Goal: Information Seeking & Learning: Learn about a topic

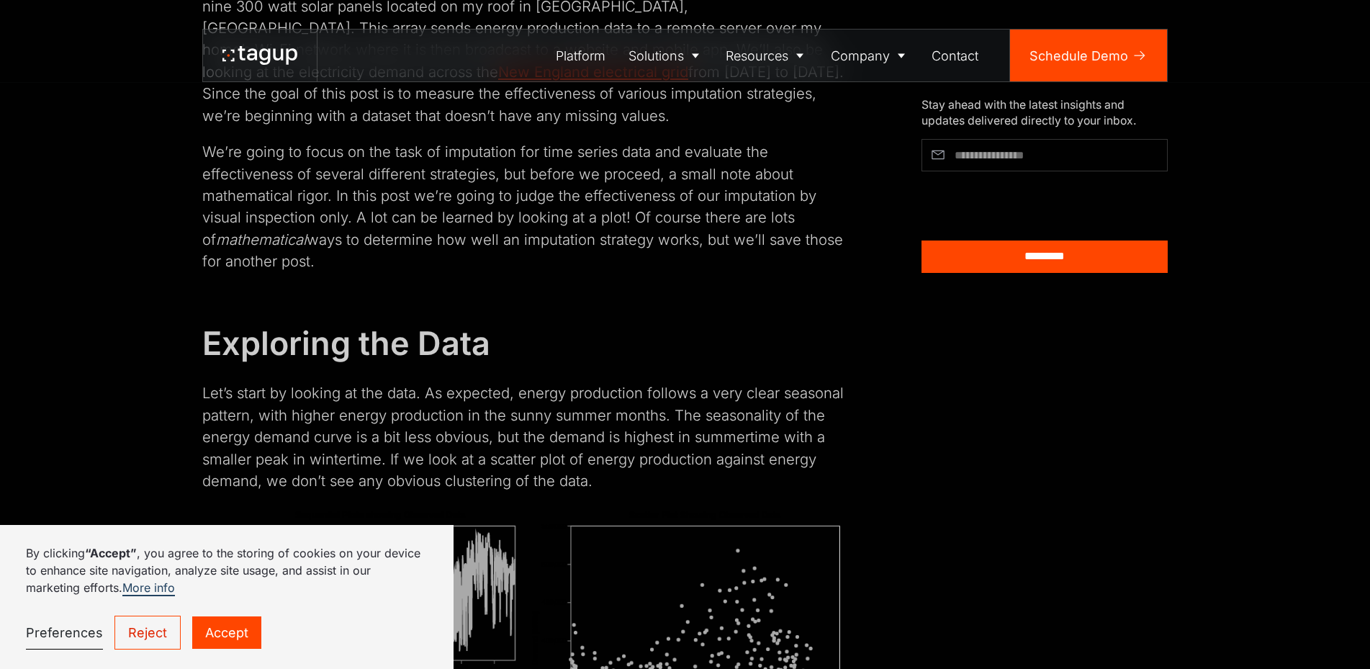
scroll to position [1614, 0]
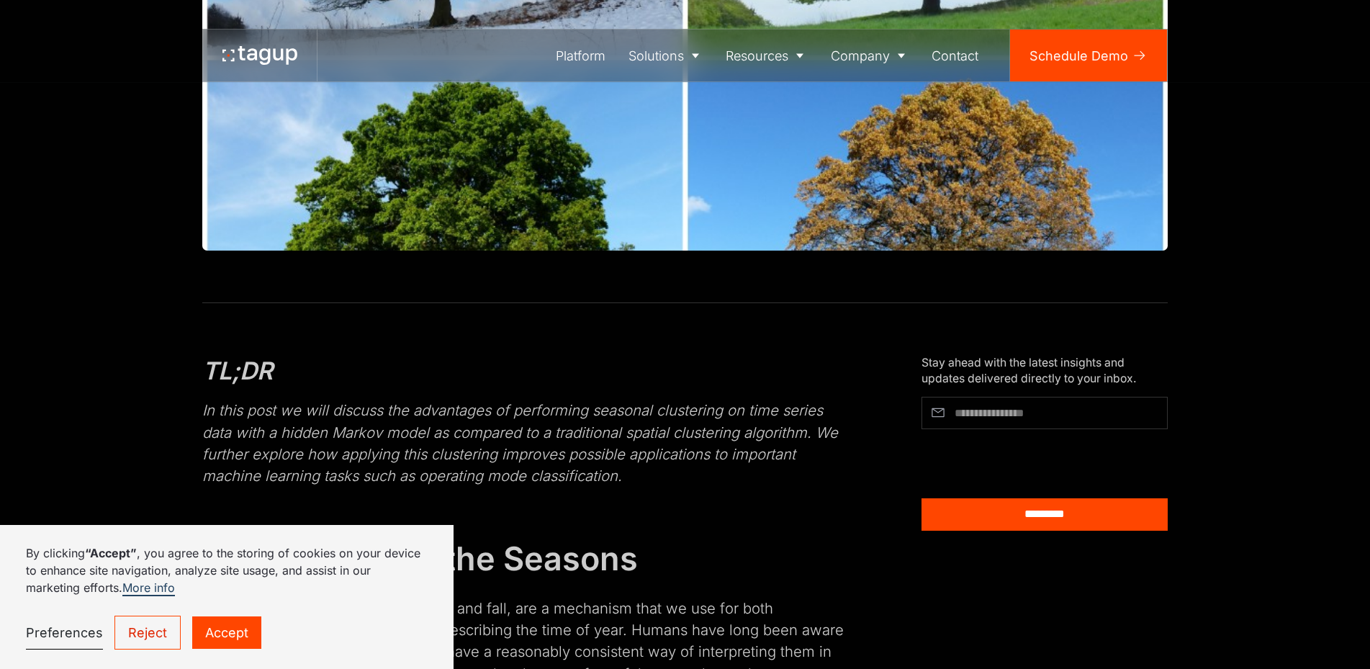
scroll to position [508, 0]
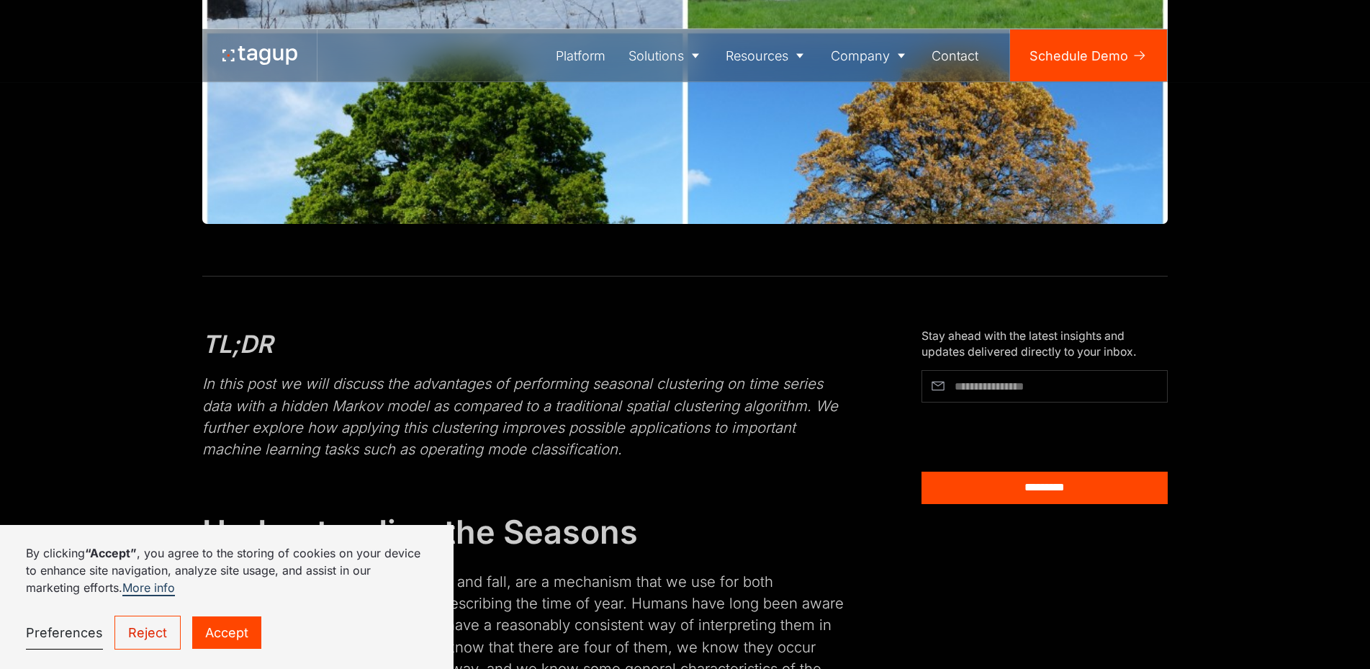
click at [261, 623] on link "Accept" at bounding box center [226, 632] width 69 height 32
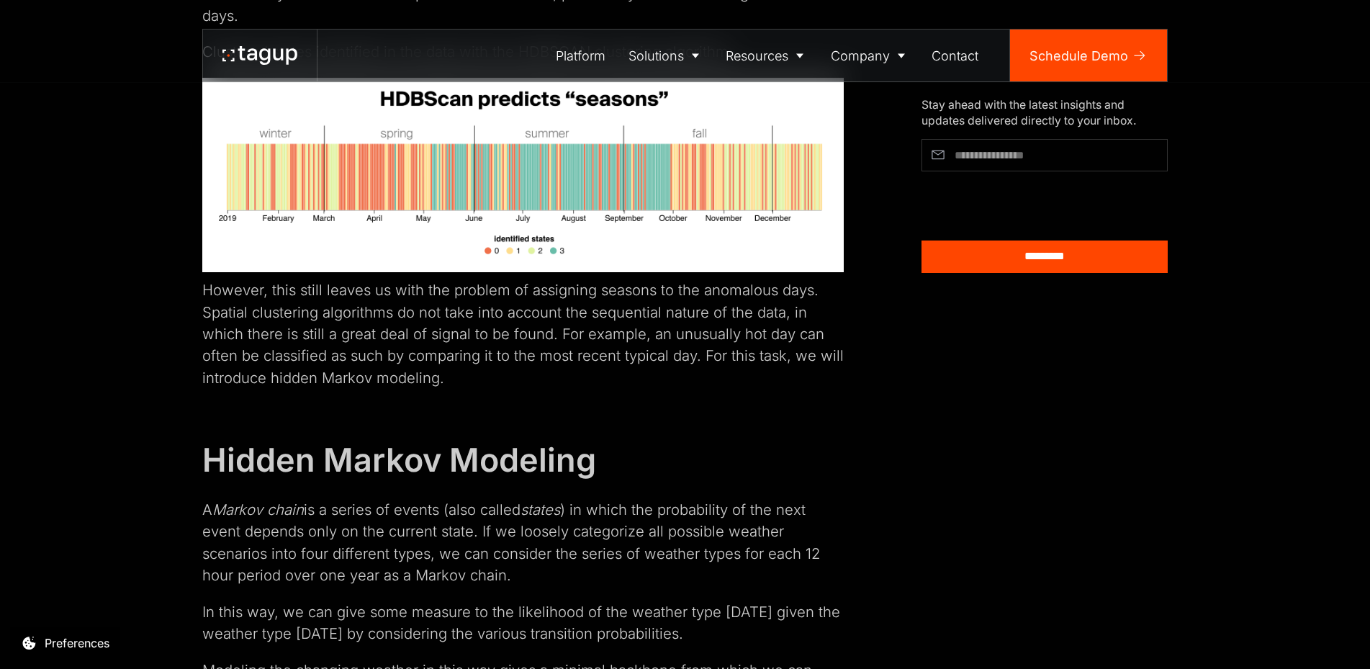
scroll to position [3393, 0]
click at [649, 238] on icon at bounding box center [647, 237] width 11 height 11
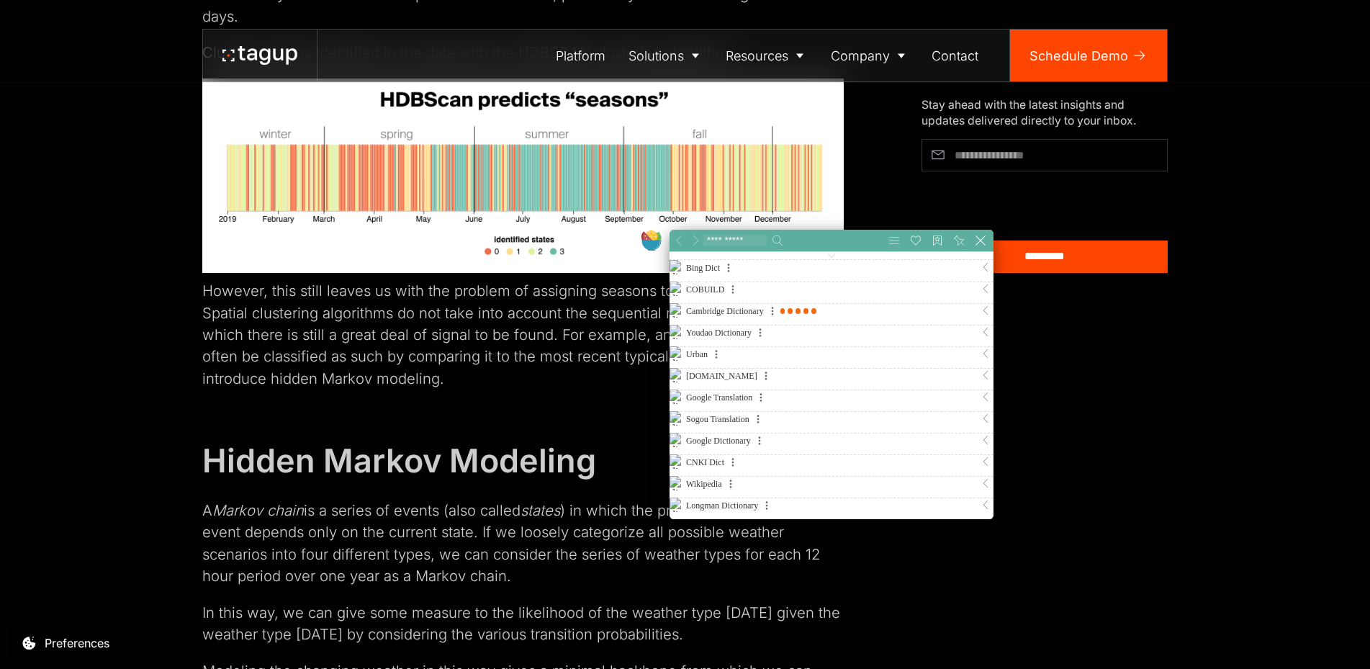
scroll to position [0, 0]
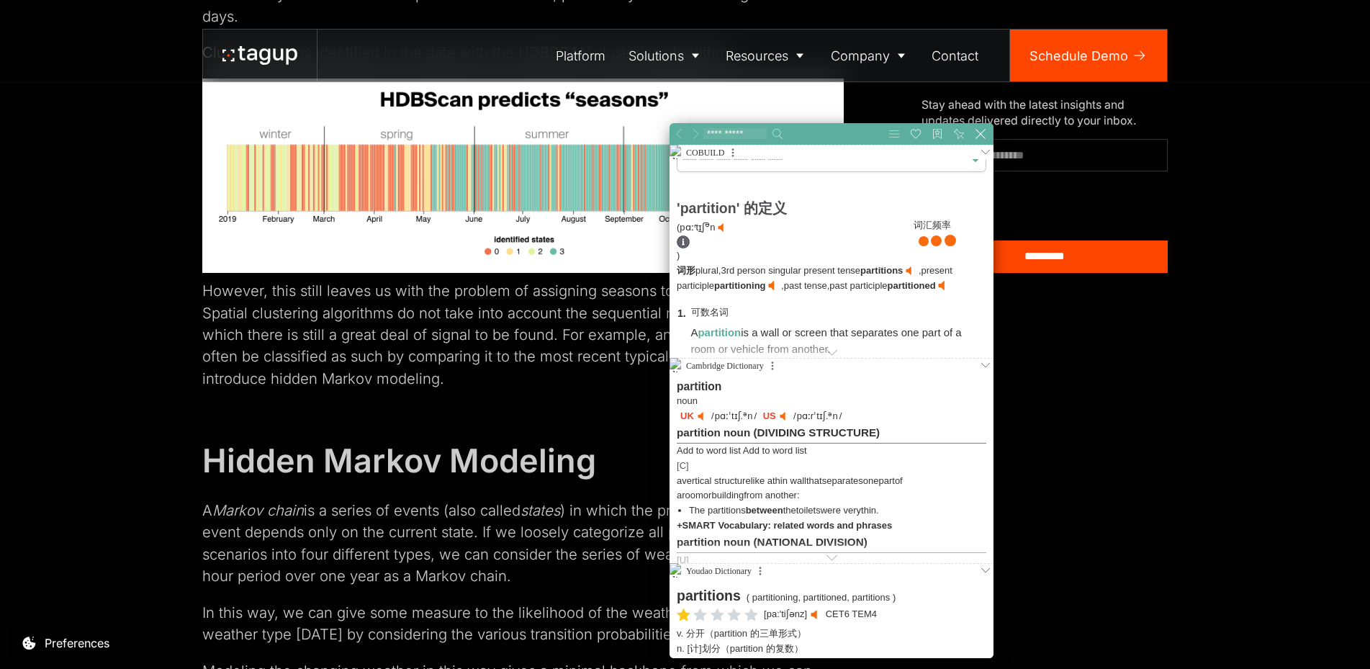
click at [703, 412] on link at bounding box center [703, 416] width 10 height 10
click at [541, 155] on div "TL;DR In this post we will discuss the advantages of performing seasonal cluste…" at bounding box center [522, 646] width 641 height 6404
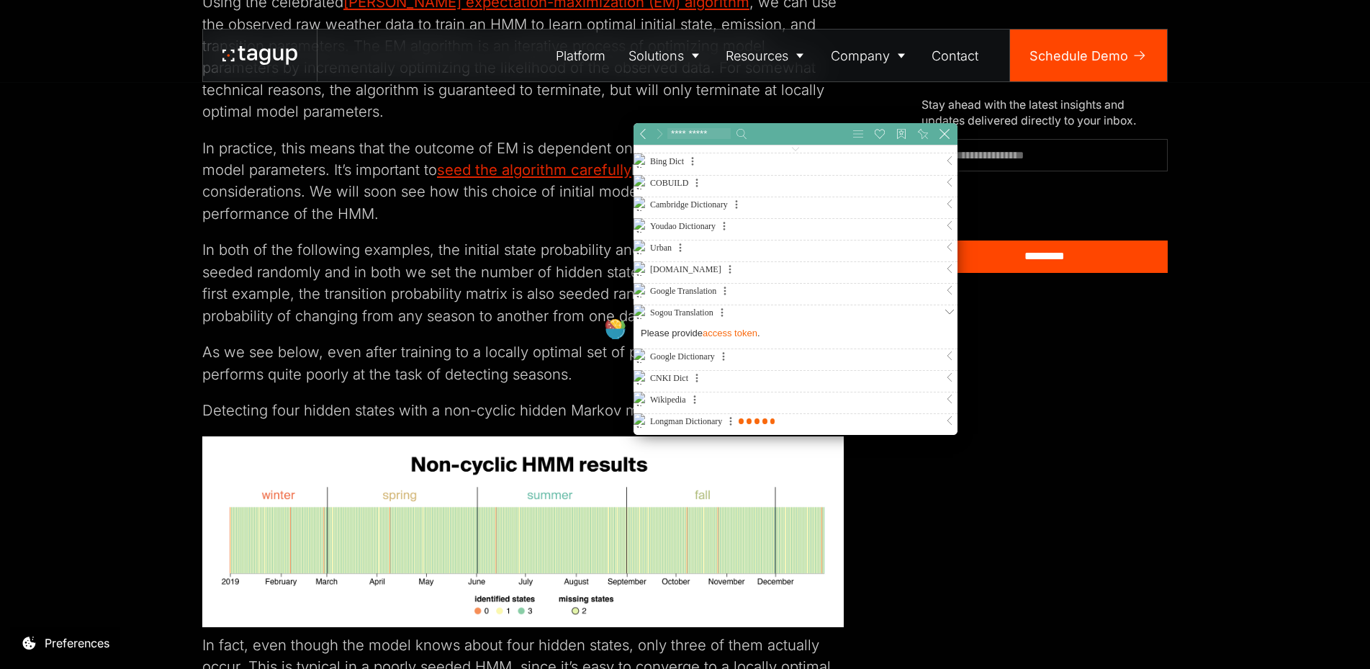
scroll to position [11, 456]
click at [618, 329] on icon at bounding box center [615, 334] width 20 height 10
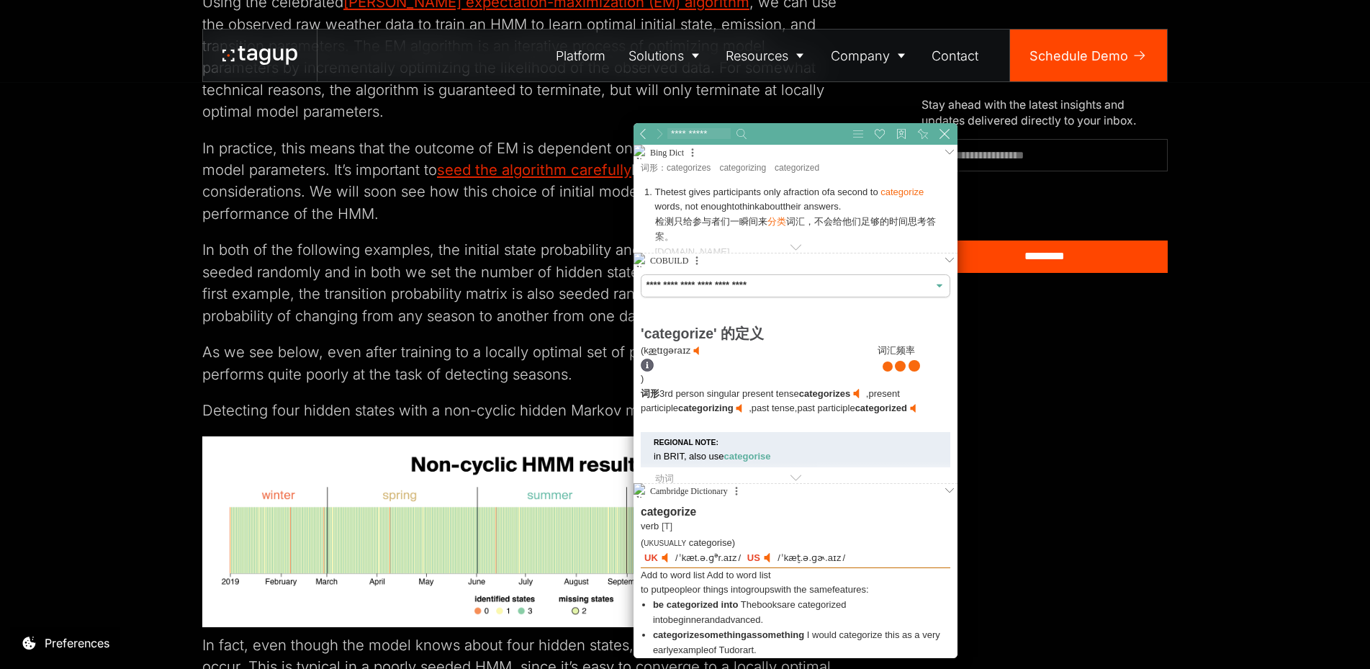
click at [664, 556] on link at bounding box center [667, 557] width 10 height 10
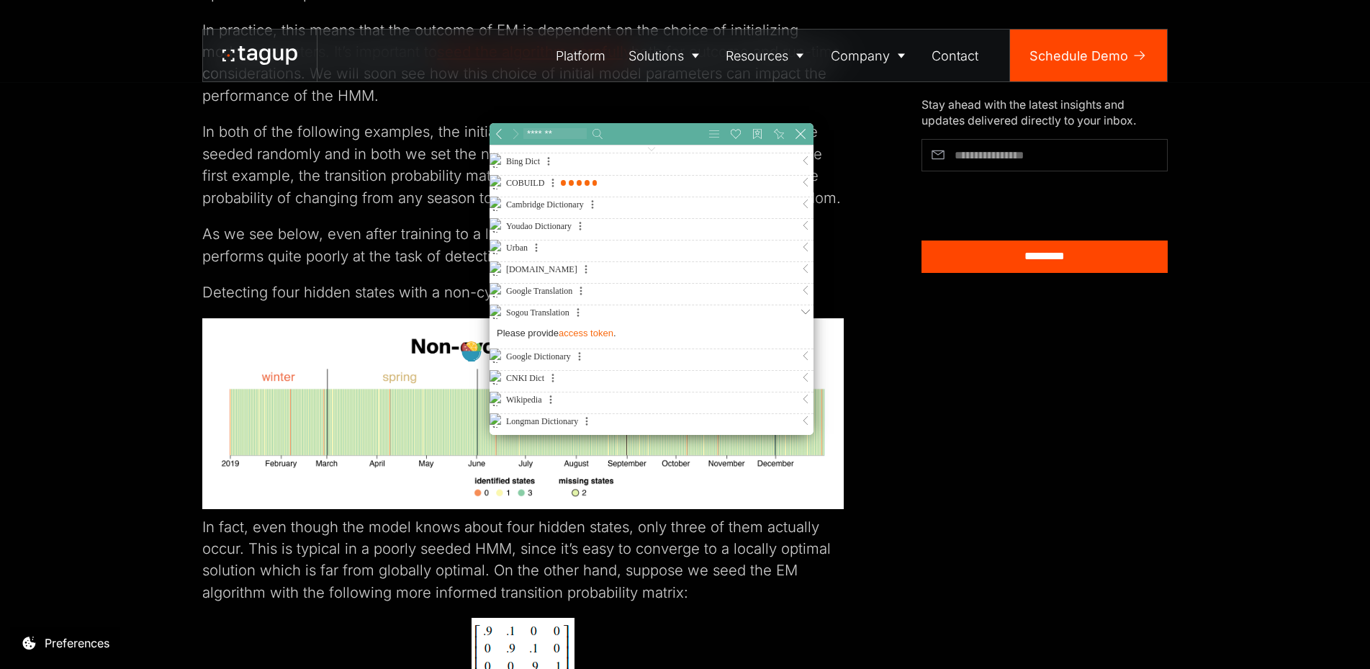
click at [474, 353] on icon at bounding box center [471, 356] width 20 height 10
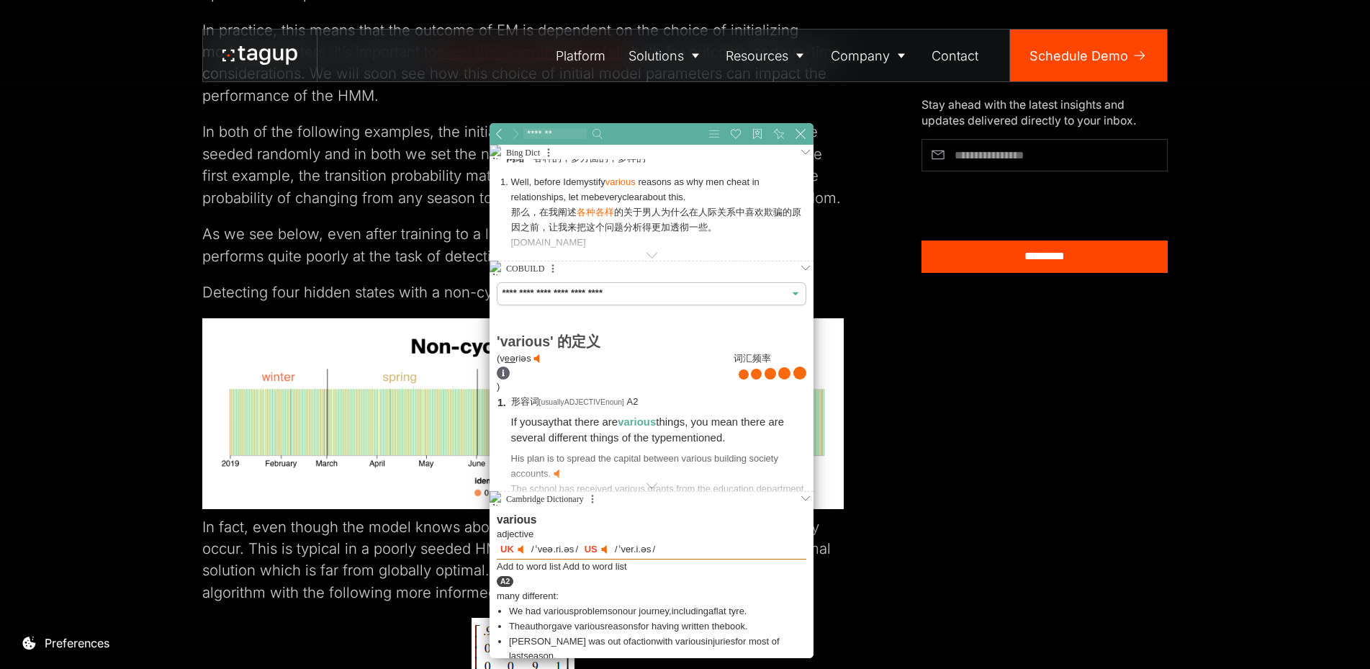
click at [522, 549] on link at bounding box center [523, 549] width 10 height 10
click at [519, 549] on link at bounding box center [523, 549] width 10 height 10
click at [602, 550] on link at bounding box center [606, 549] width 10 height 10
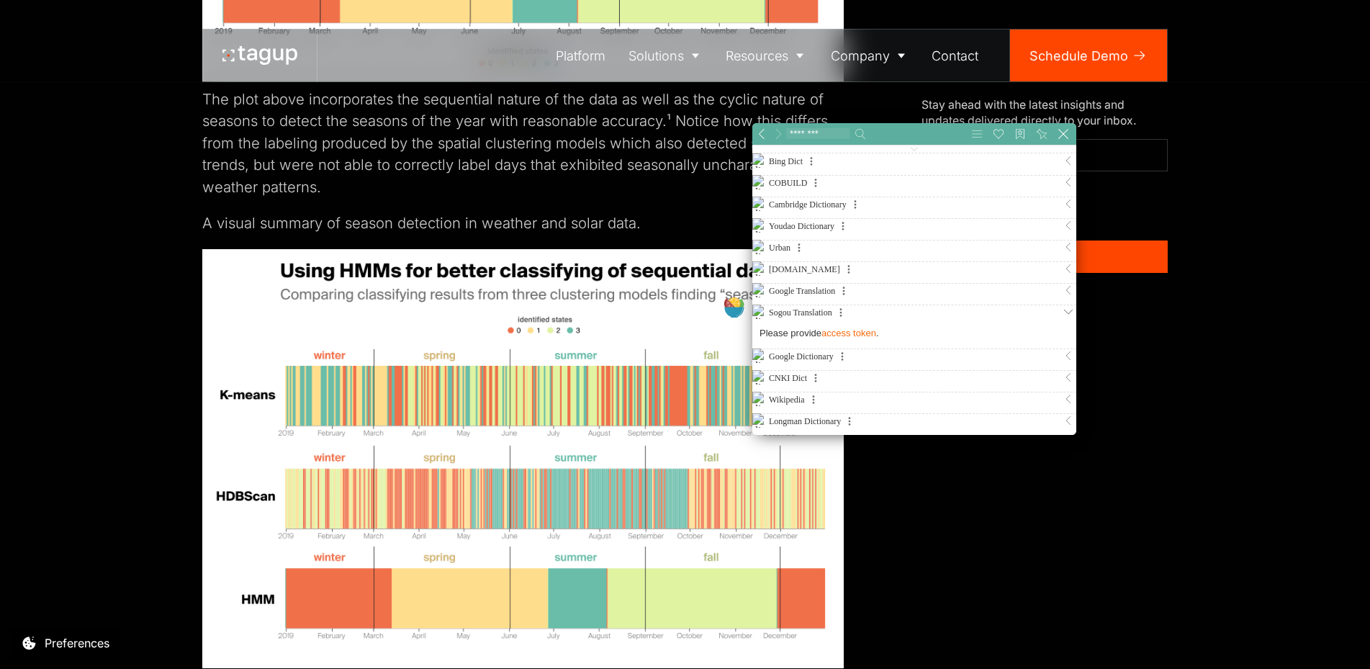
click at [732, 306] on icon at bounding box center [730, 304] width 10 height 11
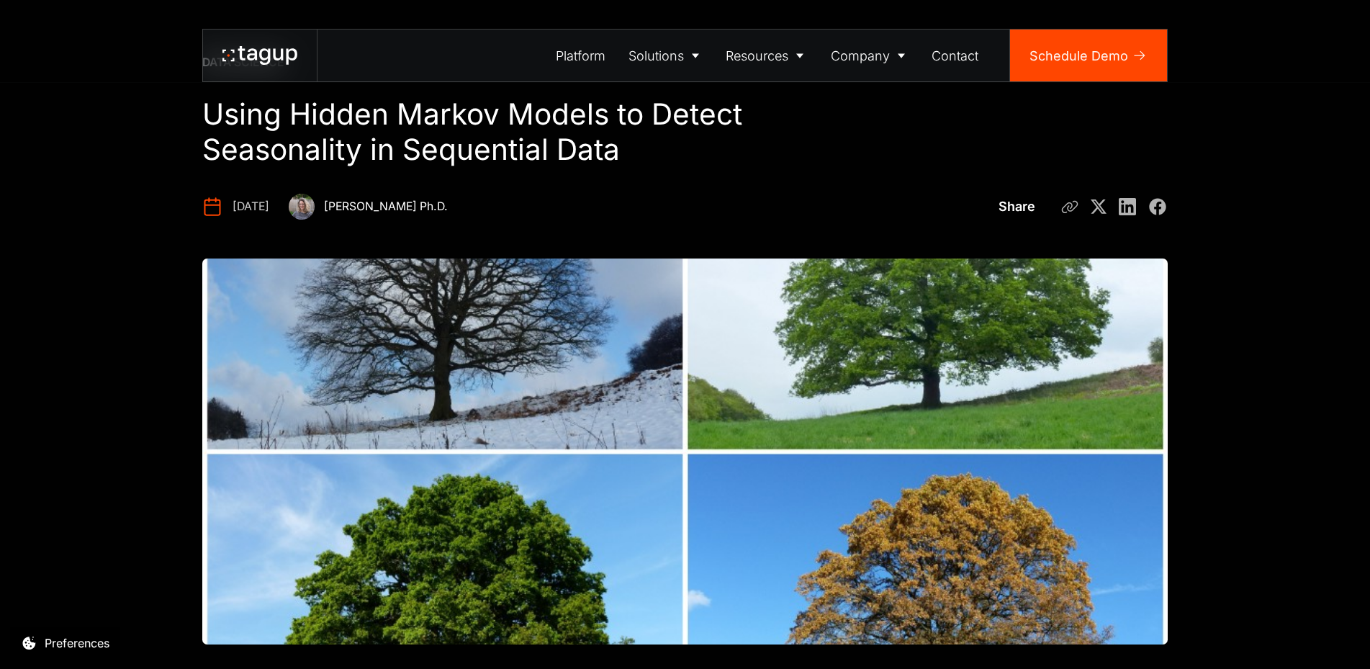
scroll to position [93, 0]
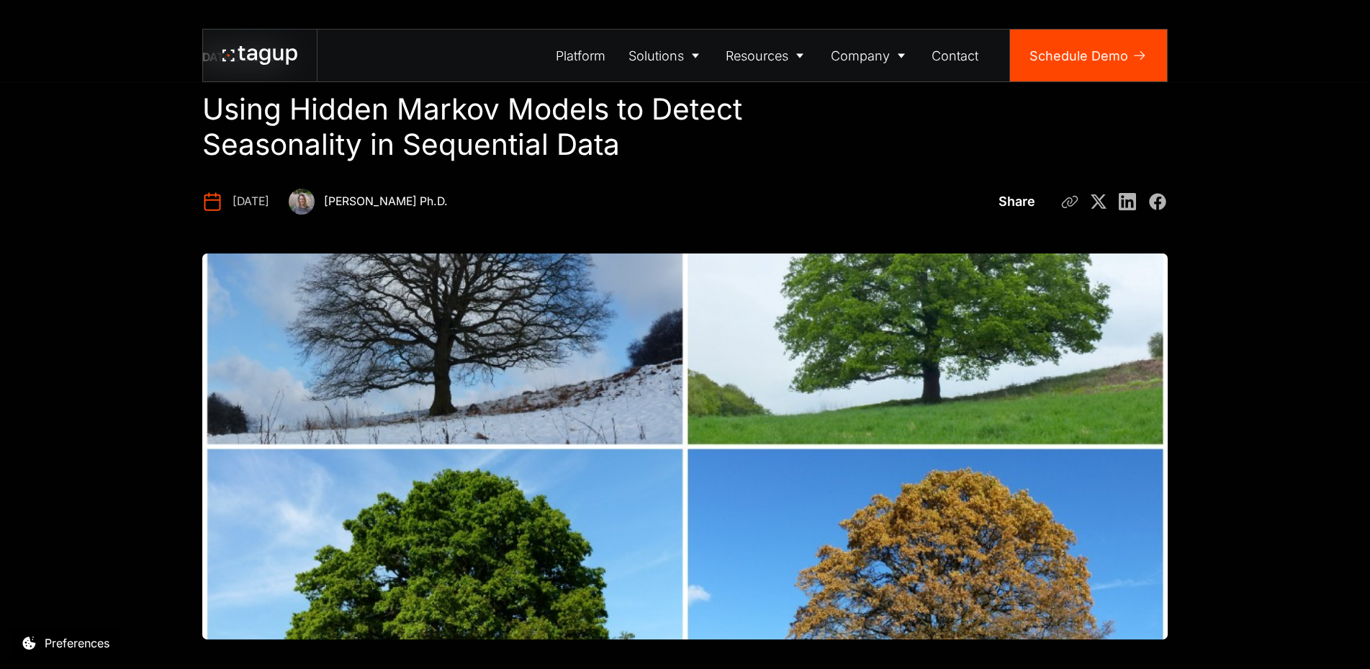
click at [208, 163] on h1 "Using Hidden Markov Models to Detect Seasonality in Sequential Data" at bounding box center [523, 126] width 643 height 71
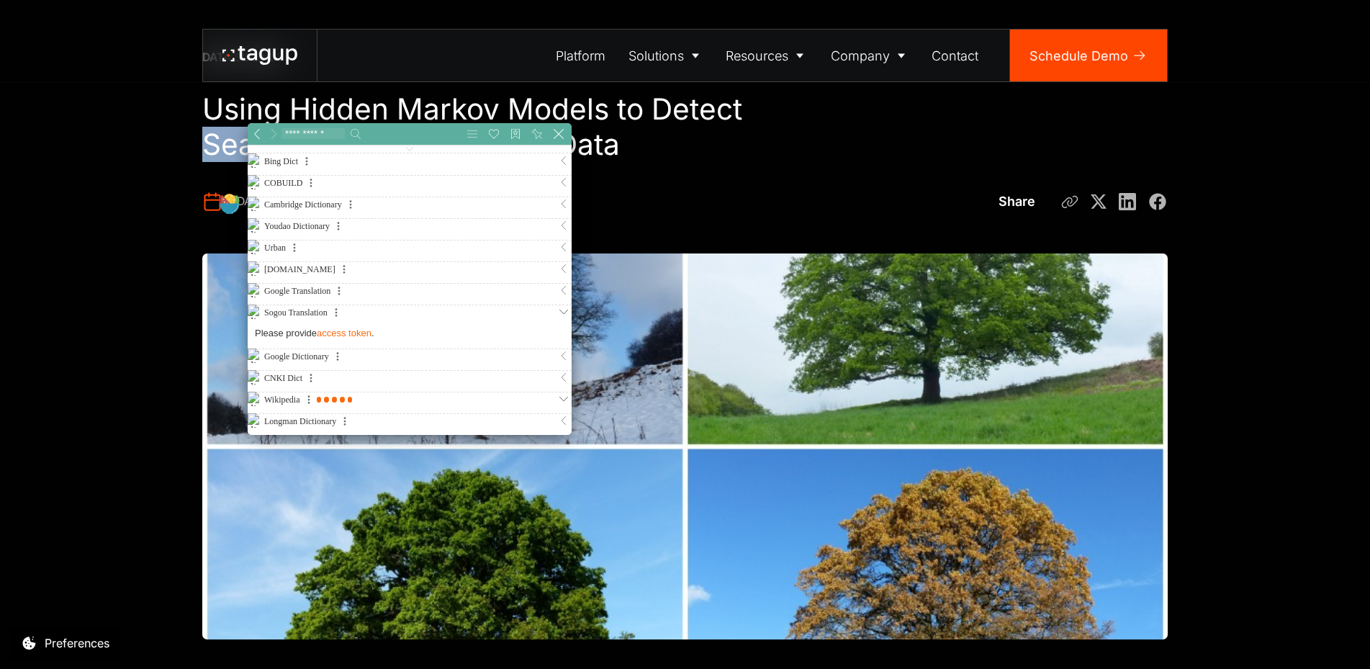
click at [227, 197] on g at bounding box center [229, 199] width 13 height 13
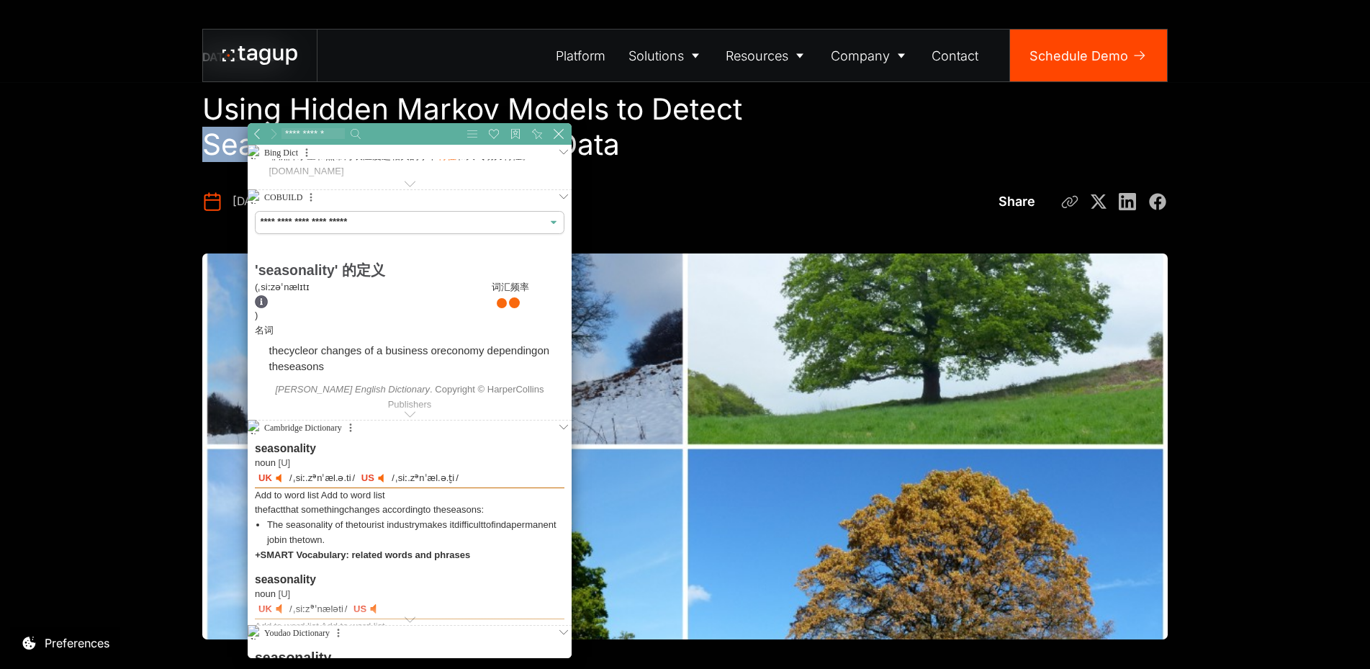
click at [277, 478] on link at bounding box center [281, 478] width 10 height 10
click at [282, 474] on link at bounding box center [281, 478] width 10 height 10
click at [378, 477] on link at bounding box center [383, 478] width 10 height 10
click at [276, 477] on link at bounding box center [281, 478] width 10 height 10
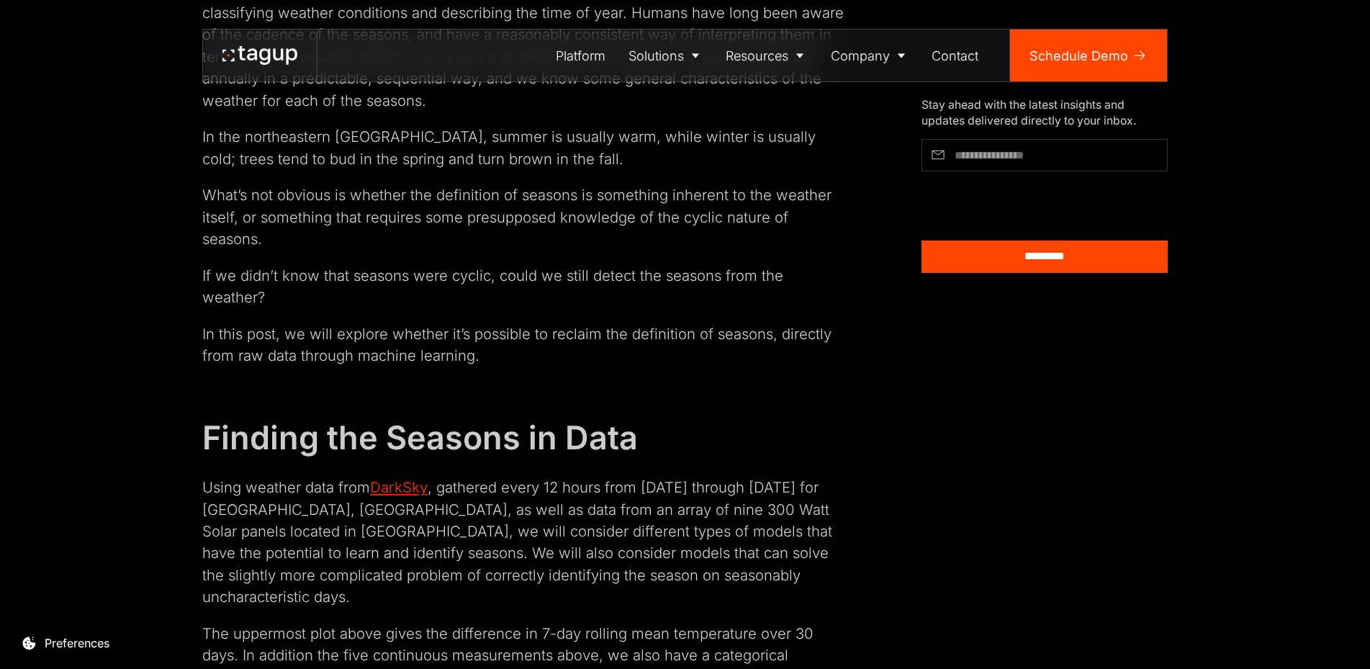
click at [202, 112] on p "The seasons winter, spring, summer, and fall, are a mechanism that we use for b…" at bounding box center [522, 46] width 641 height 131
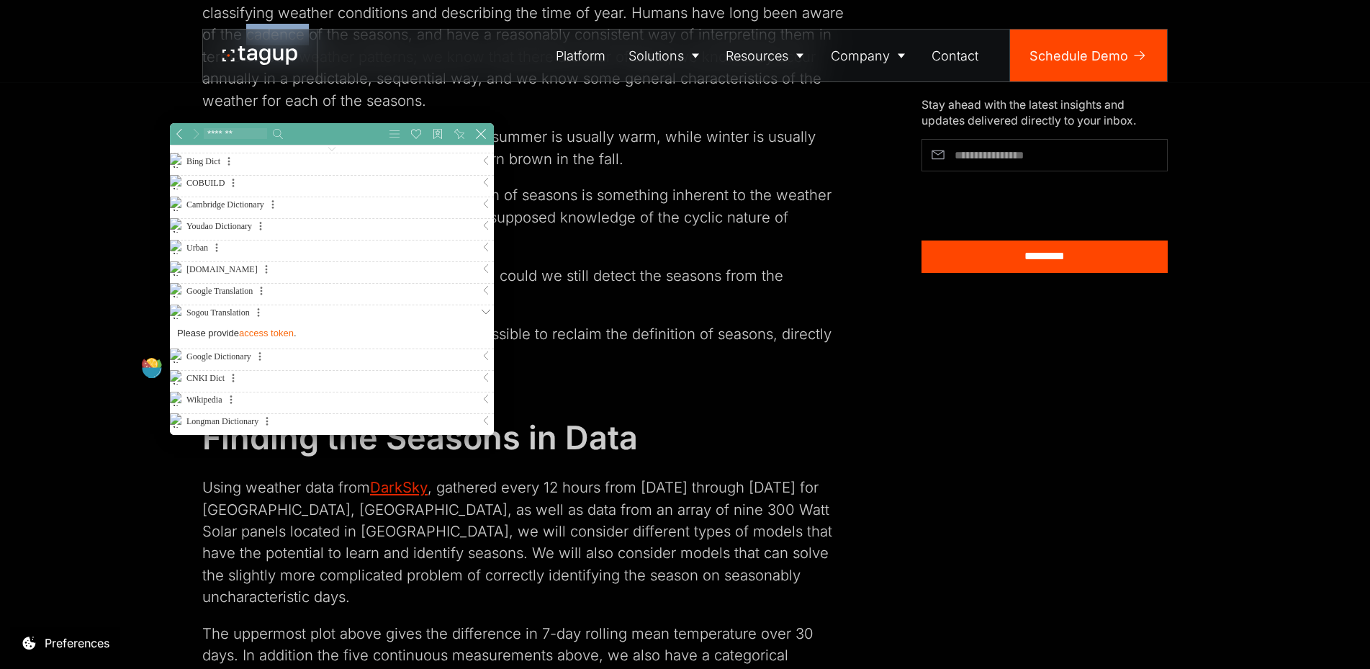
click at [155, 369] on icon at bounding box center [152, 373] width 20 height 10
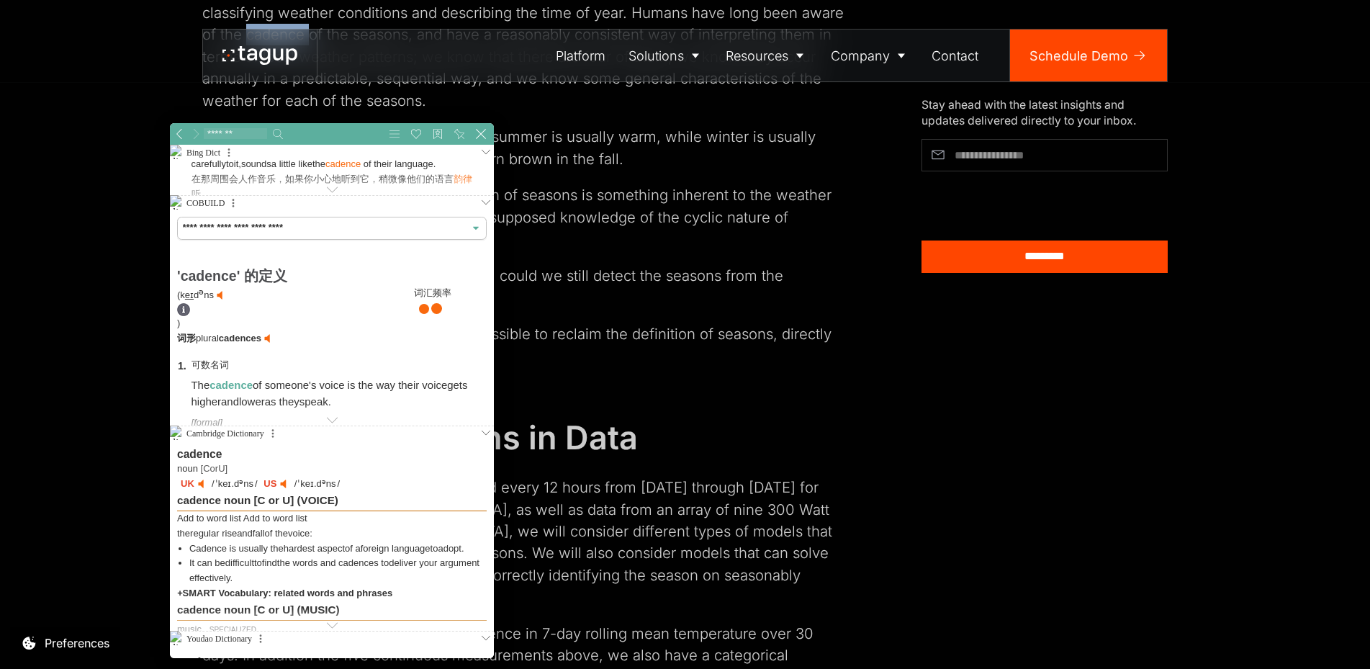
click at [198, 484] on link at bounding box center [203, 484] width 10 height 10
click at [587, 112] on p "The seasons winter, spring, summer, and fall, are a mechanism that we use for b…" at bounding box center [522, 46] width 641 height 131
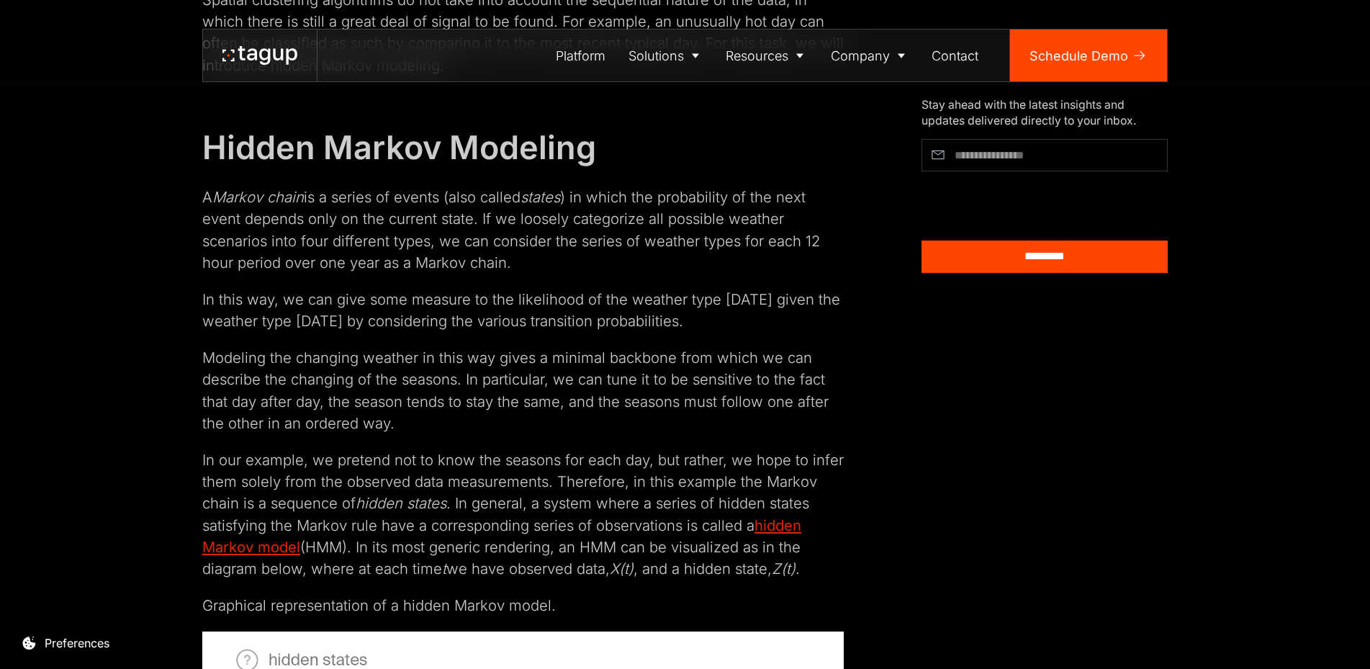
scroll to position [3706, 0]
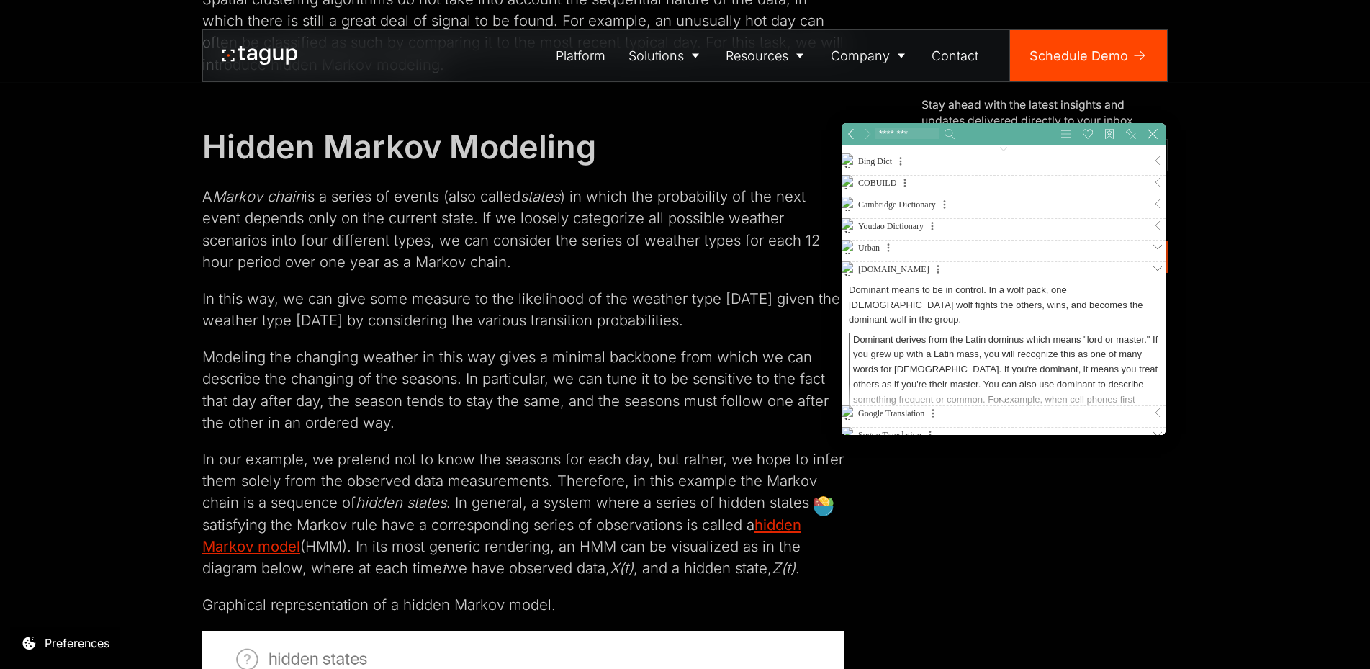
scroll to position [11, 456]
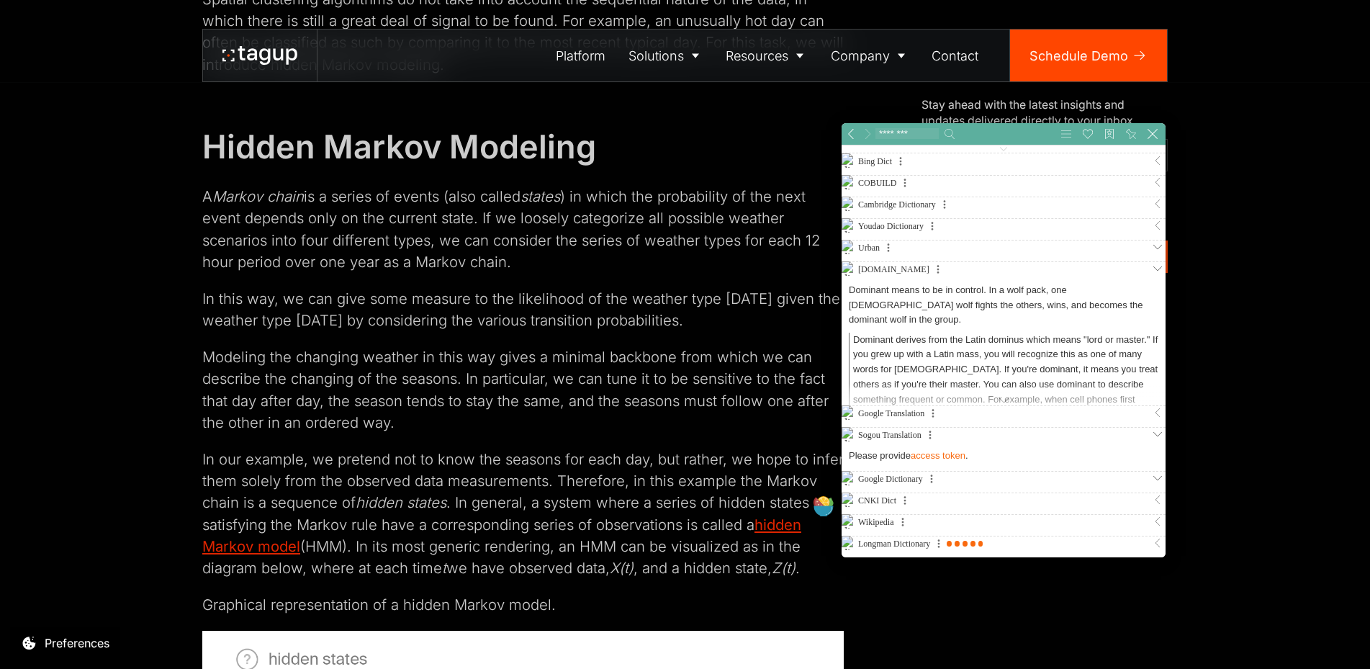
click at [822, 500] on icon at bounding box center [823, 502] width 12 height 12
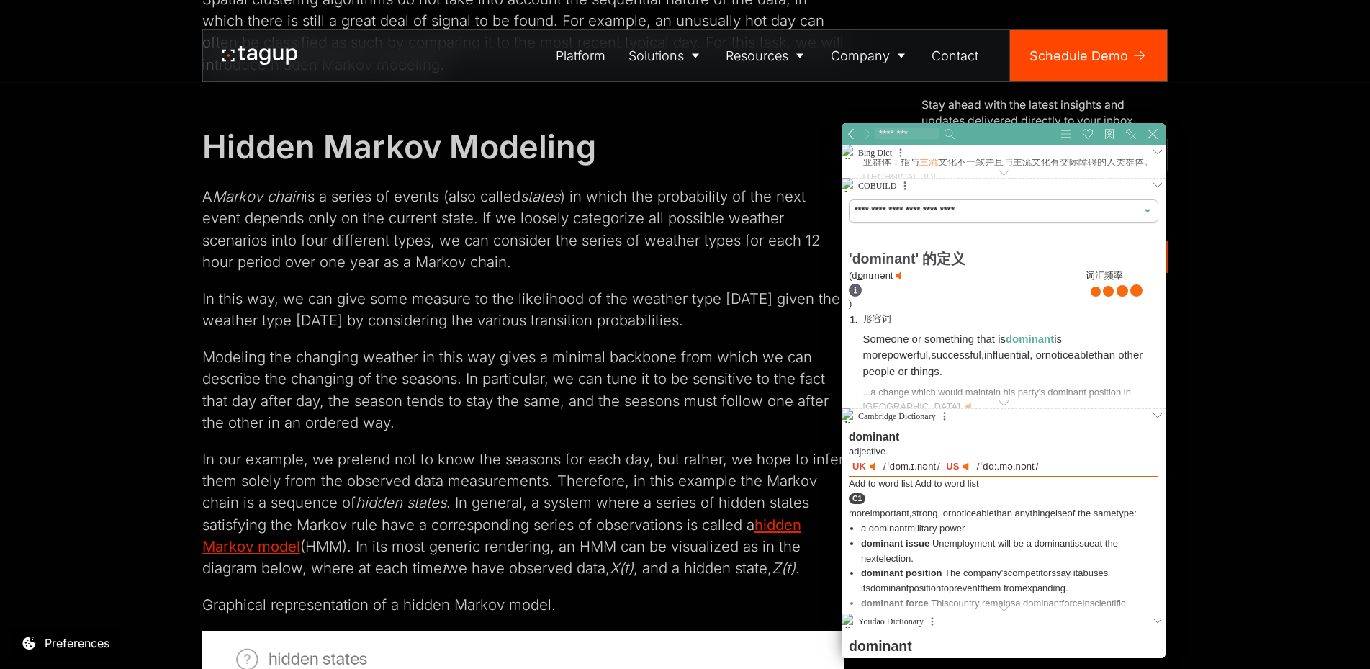
click at [877, 465] on link at bounding box center [875, 466] width 10 height 10
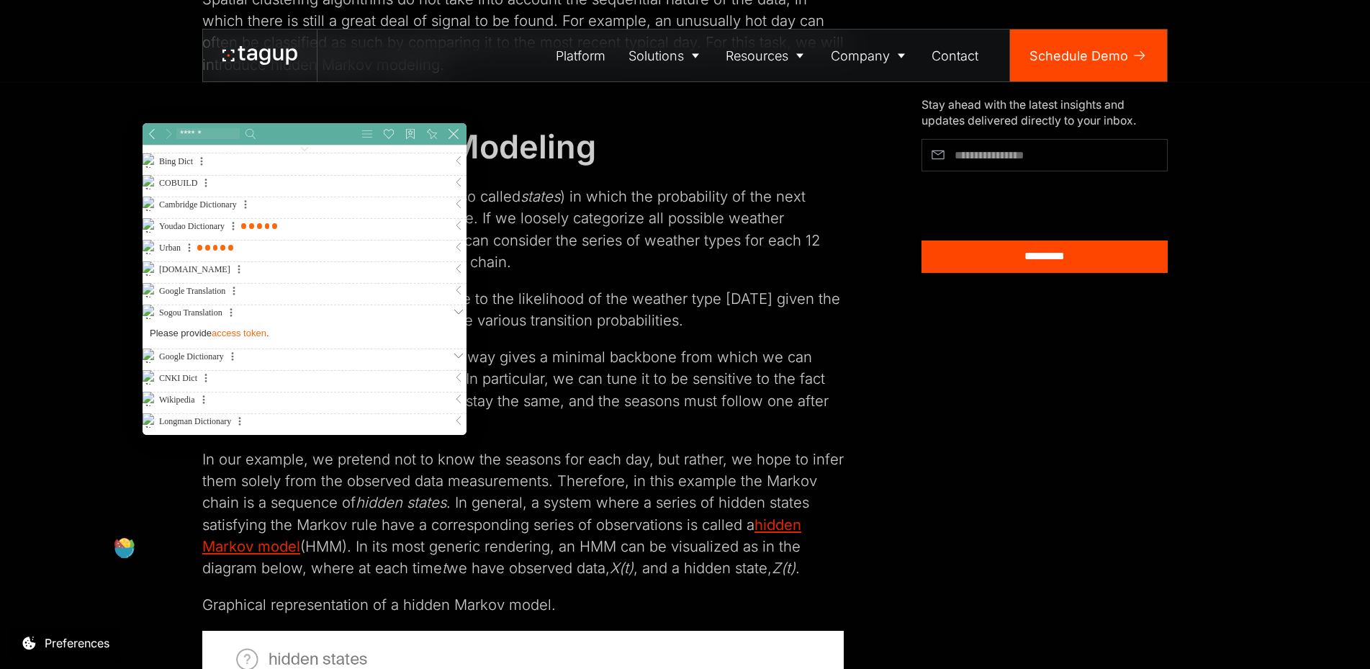
click at [127, 550] on icon at bounding box center [124, 553] width 20 height 10
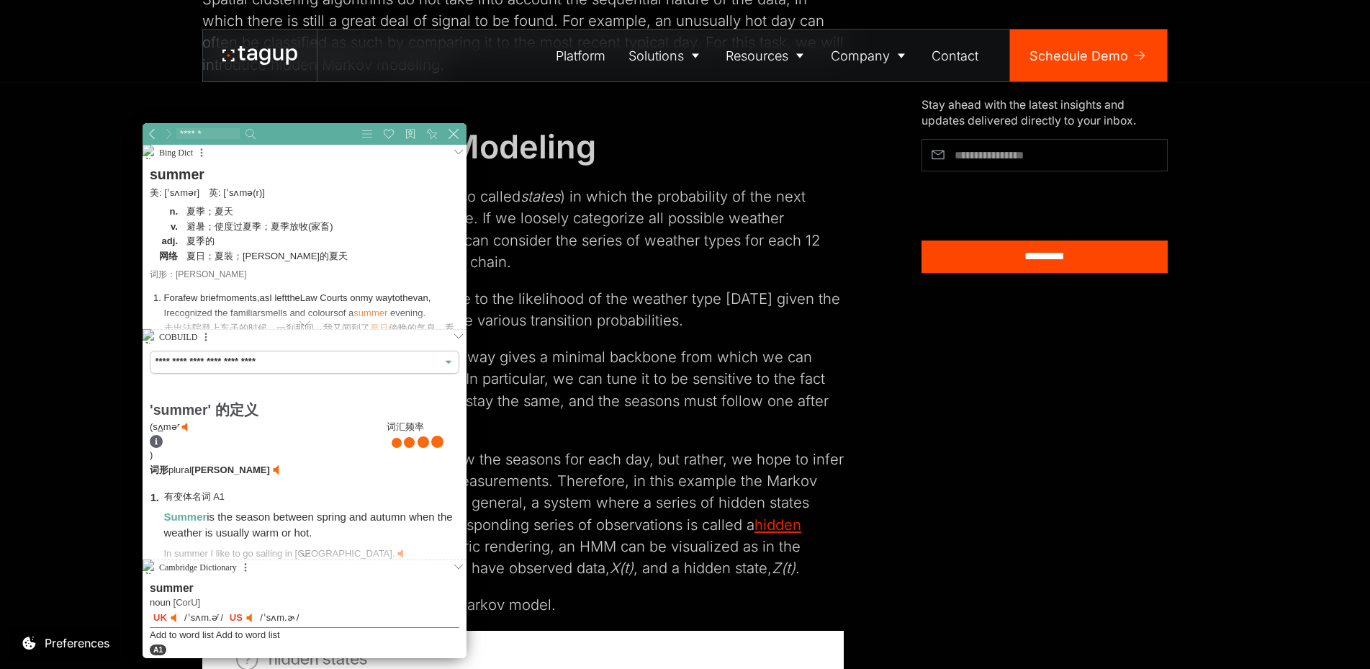
click at [173, 618] on link at bounding box center [176, 618] width 10 height 10
